Goal: Transaction & Acquisition: Purchase product/service

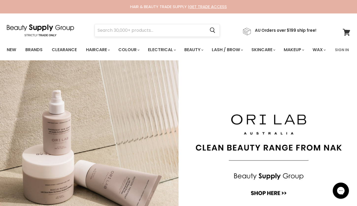
click at [139, 30] on input "Search" at bounding box center [150, 30] width 111 height 12
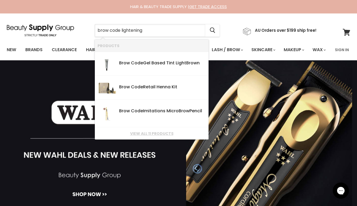
type input "brow code lightening"
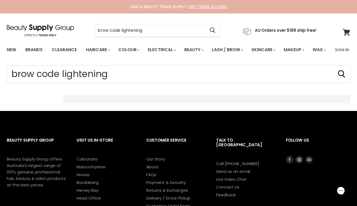
type input "brow code lightening"
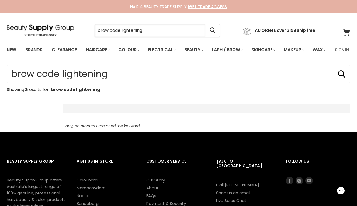
drag, startPoint x: 158, startPoint y: 27, endPoint x: 92, endPoint y: 31, distance: 65.7
click at [92, 32] on div "brow code lightening Cancel" at bounding box center [157, 30] width 153 height 12
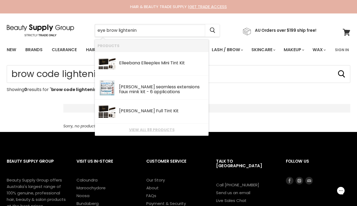
type input "eye brow lightening"
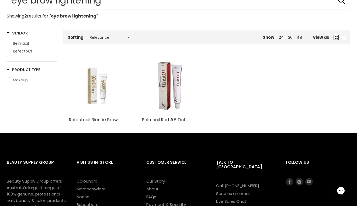
scroll to position [78, 0]
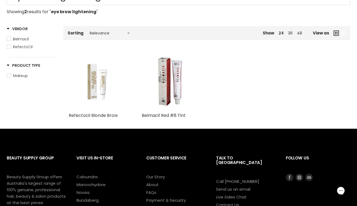
click at [97, 110] on img "Main content" at bounding box center [97, 81] width 38 height 57
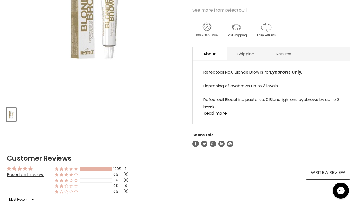
scroll to position [140, 0]
click at [244, 60] on link "Shipping" at bounding box center [246, 53] width 39 height 13
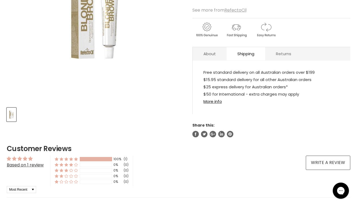
click at [272, 60] on link "Returns" at bounding box center [283, 53] width 37 height 13
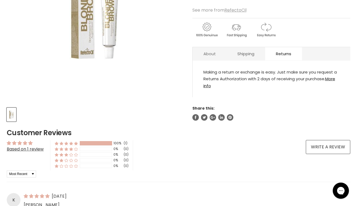
click at [221, 60] on link "About" at bounding box center [210, 53] width 34 height 13
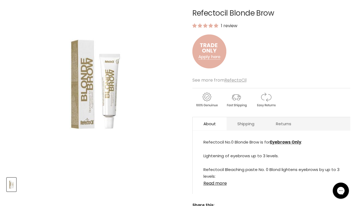
scroll to position [74, 0]
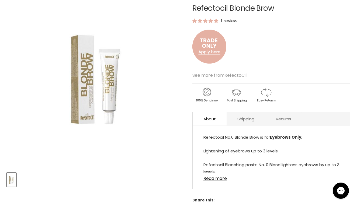
drag, startPoint x: 194, startPoint y: 23, endPoint x: 271, endPoint y: 31, distance: 77.2
click at [271, 31] on div "Refectocil Blonde Brow 1 review" at bounding box center [272, 37] width 158 height 66
copy div "Refectocil Blonde Brow"
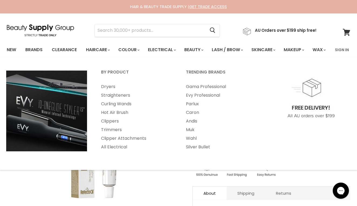
scroll to position [0, 0]
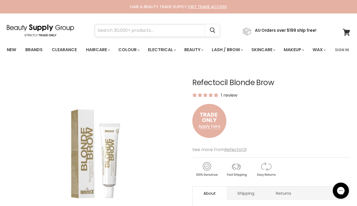
click at [143, 28] on input "Search" at bounding box center [150, 30] width 111 height 12
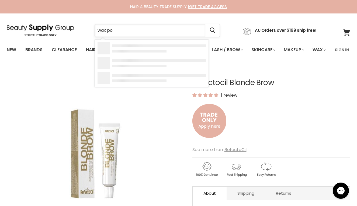
type input "wax pot"
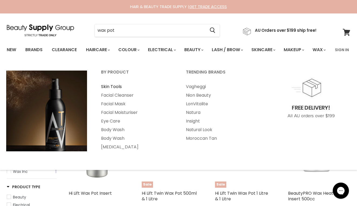
click at [125, 91] on link "Skin Tools" at bounding box center [136, 87] width 84 height 9
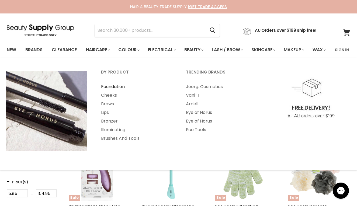
click at [111, 91] on link "Foundation" at bounding box center [136, 87] width 84 height 9
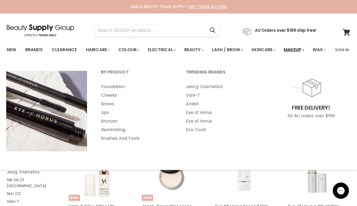
click at [301, 51] on link "Makeup" at bounding box center [294, 49] width 28 height 11
click at [306, 50] on link "Makeup" at bounding box center [294, 49] width 28 height 11
click at [108, 100] on link "Cheeks" at bounding box center [136, 95] width 84 height 9
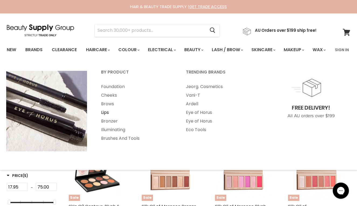
click at [102, 117] on link "Lips" at bounding box center [136, 112] width 84 height 9
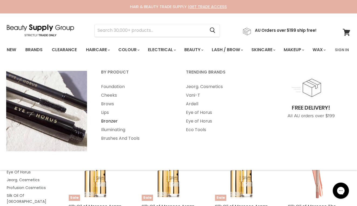
click at [118, 126] on link "Bronzer" at bounding box center [136, 121] width 84 height 9
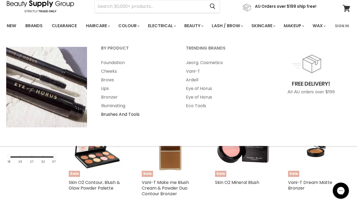
scroll to position [19, 0]
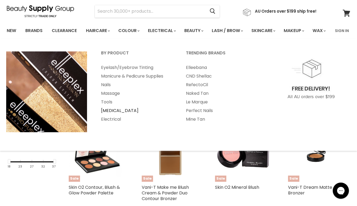
click at [107, 115] on link "[MEDICAL_DATA]" at bounding box center [136, 111] width 84 height 9
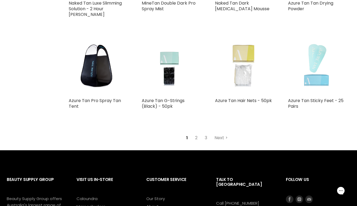
scroll to position [1169, 0]
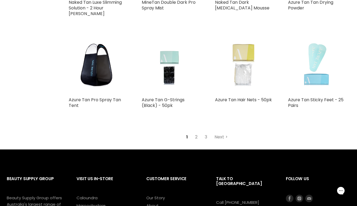
click at [197, 142] on link "2" at bounding box center [196, 137] width 8 height 10
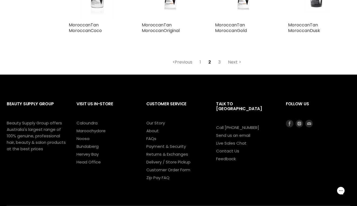
scroll to position [1240, 0]
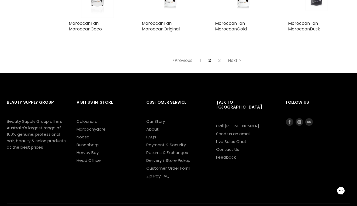
click at [220, 66] on link "3" at bounding box center [219, 61] width 8 height 10
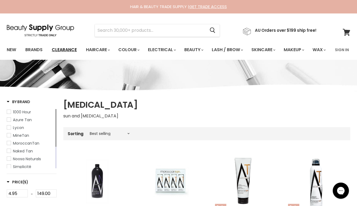
click at [59, 47] on link "Clearance" at bounding box center [64, 49] width 33 height 11
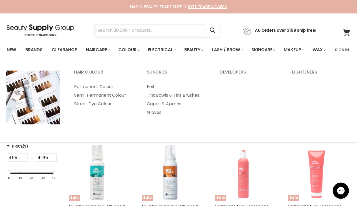
click at [145, 33] on input "Search" at bounding box center [150, 30] width 111 height 12
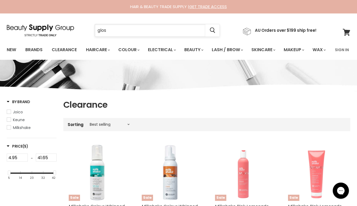
type input "gloss"
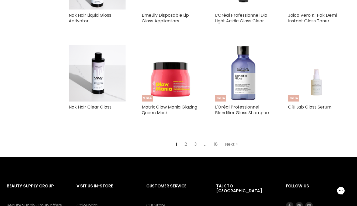
scroll to position [559, 0]
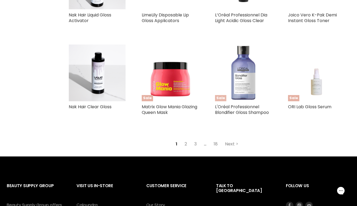
click at [246, 99] on img "Main content" at bounding box center [243, 73] width 57 height 57
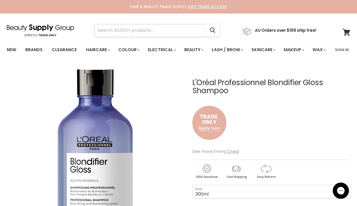
click at [167, 30] on input "Search" at bounding box center [150, 30] width 111 height 12
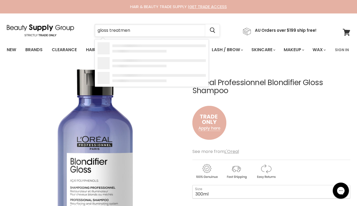
type input "gloss treatment"
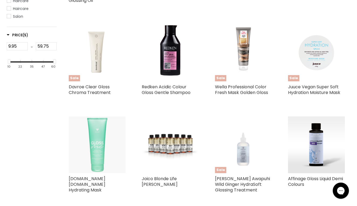
scroll to position [204, 0]
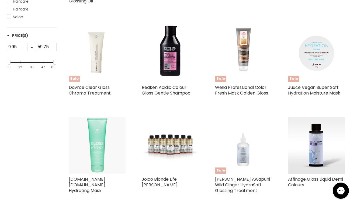
click at [94, 82] on img "Main content" at bounding box center [97, 53] width 57 height 57
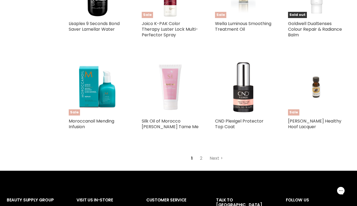
scroll to position [550, 0]
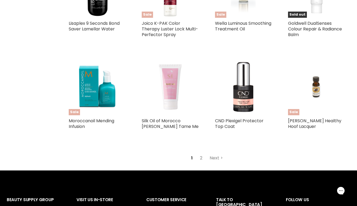
click at [200, 163] on link "2" at bounding box center [201, 158] width 8 height 10
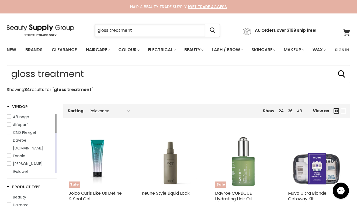
click at [156, 33] on input "gloss treatment" at bounding box center [150, 30] width 111 height 12
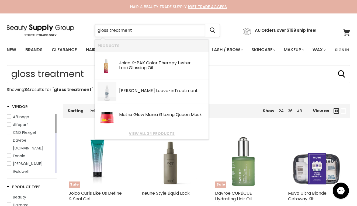
drag, startPoint x: 156, startPoint y: 33, endPoint x: 114, endPoint y: 31, distance: 42.9
click at [108, 31] on input "gloss treatment" at bounding box center [150, 30] width 111 height 12
click at [168, 28] on input "gloss treatment" at bounding box center [150, 30] width 111 height 12
click at [158, 119] on link "Matrix Glow Mania Glazing Queen Mask SKU: 9315341091008 Matrix Total Results" at bounding box center [152, 115] width 108 height 19
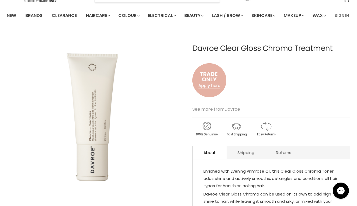
scroll to position [33, 0]
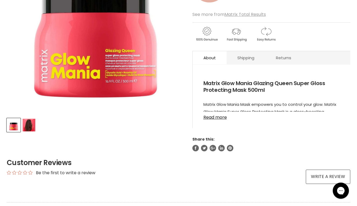
scroll to position [129, 0]
click at [210, 120] on link "Read more" at bounding box center [272, 116] width 136 height 8
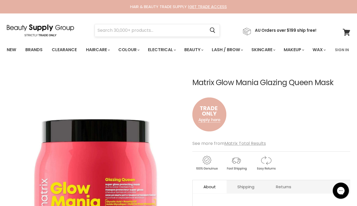
scroll to position [0, 0]
click at [160, 33] on input "Search" at bounding box center [150, 30] width 111 height 12
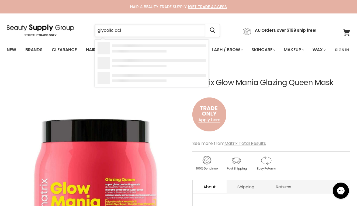
type input "glycolic acid"
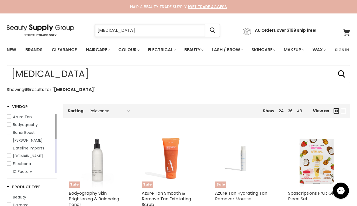
click at [169, 33] on input "[MEDICAL_DATA]" at bounding box center [150, 30] width 111 height 12
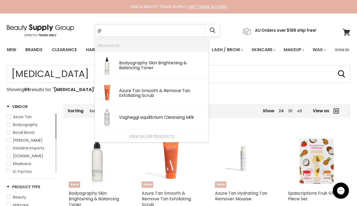
type input "g"
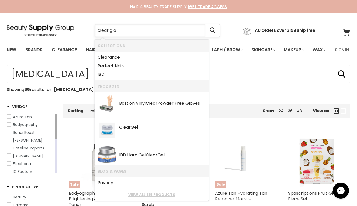
type input "clear glos"
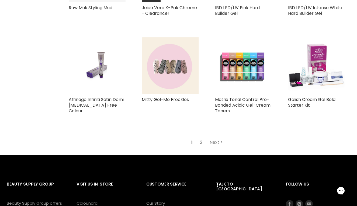
scroll to position [562, 0]
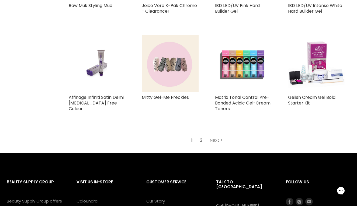
click at [200, 145] on link "2" at bounding box center [201, 141] width 8 height 10
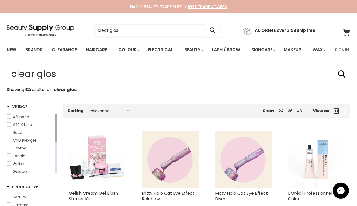
drag, startPoint x: 142, startPoint y: 35, endPoint x: 86, endPoint y: 33, distance: 55.6
click at [86, 33] on div "clear glos Cancel" at bounding box center [157, 30] width 153 height 12
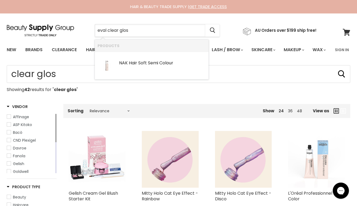
type input "eval clear gloss"
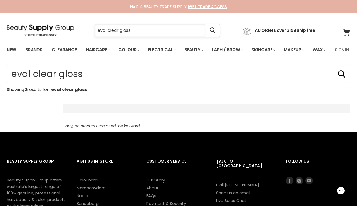
click at [97, 31] on input "eval clear gloss" at bounding box center [150, 30] width 111 height 12
type input "jeval clear gloss"
drag, startPoint x: 137, startPoint y: 30, endPoint x: 110, endPoint y: 28, distance: 27.3
click at [110, 28] on input "jeval clear gloss" at bounding box center [150, 30] width 111 height 12
type input "jeval"
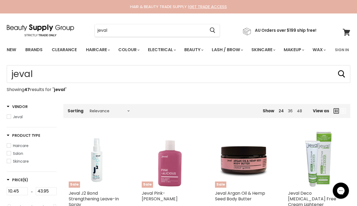
type input "jeval"
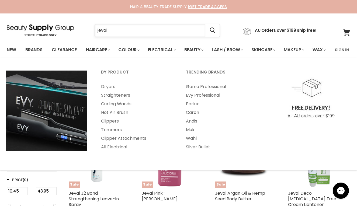
click at [148, 32] on input "jeval" at bounding box center [150, 30] width 111 height 12
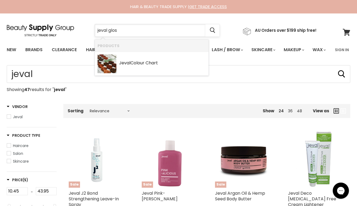
type input "jeval gloss"
